Goal: Obtain resource: Obtain resource

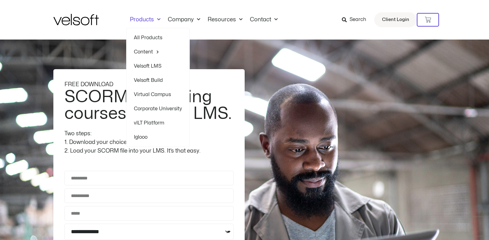
click at [154, 18] on span "Menu" at bounding box center [157, 20] width 6 height 10
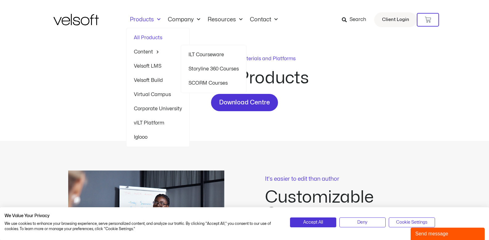
click at [199, 78] on link "SCORM Courses" at bounding box center [214, 83] width 50 height 14
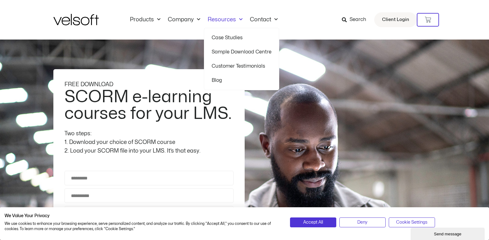
click at [223, 49] on link "Sample Download Centre" at bounding box center [242, 52] width 60 height 14
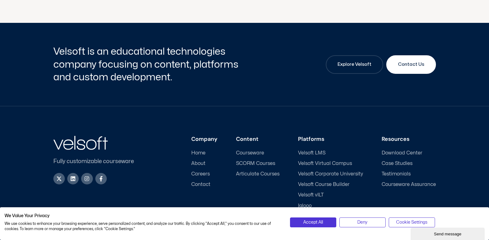
scroll to position [249, 0]
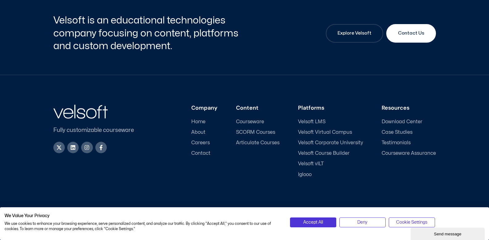
click at [269, 132] on span "SCORM Courses" at bounding box center [255, 132] width 39 height 6
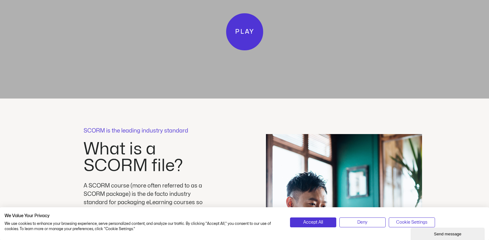
scroll to position [1204, 0]
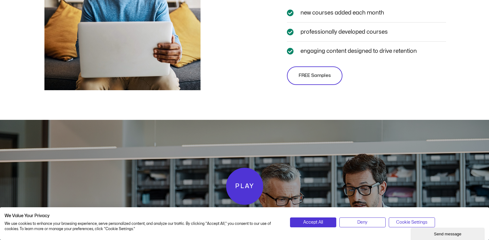
click at [317, 82] on link "FREE Samples" at bounding box center [315, 75] width 56 height 19
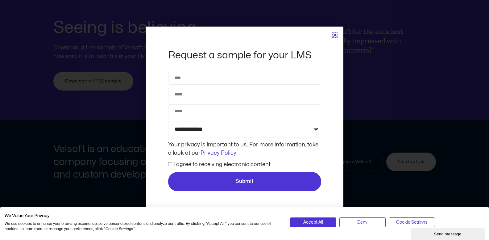
scroll to position [2351, 0]
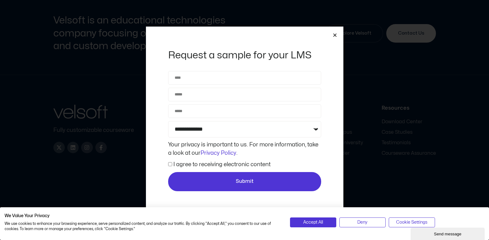
click at [335, 36] on icon "Close" at bounding box center [335, 35] width 5 height 5
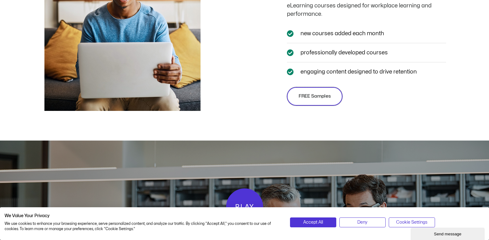
scroll to position [1162, 0]
